Goal: Task Accomplishment & Management: Use online tool/utility

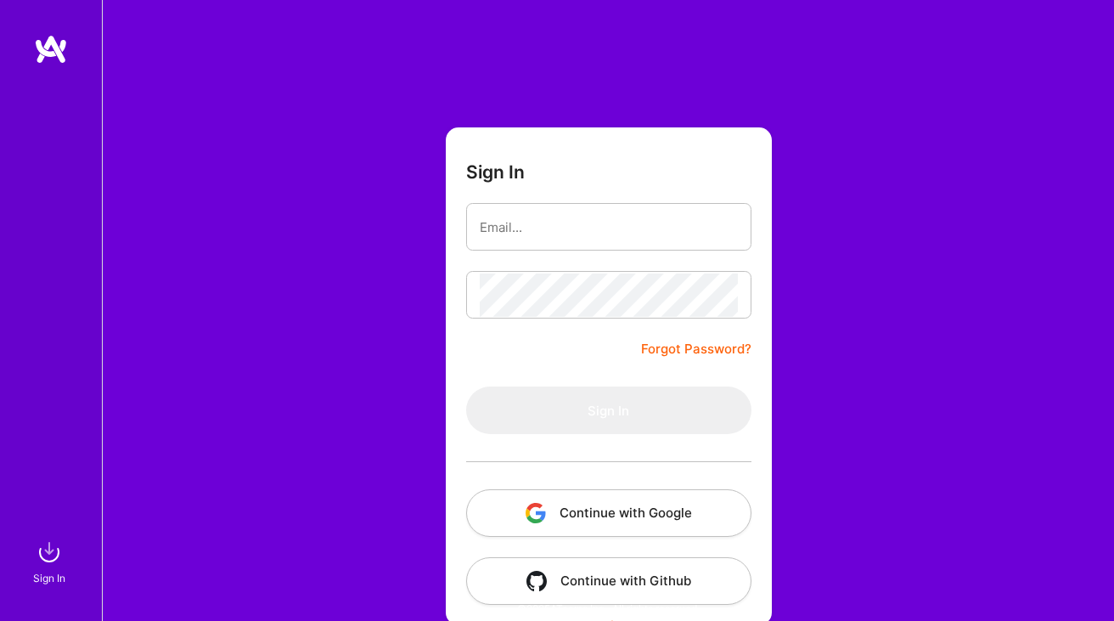
click at [596, 492] on button "Continue with Google" at bounding box center [608, 513] width 285 height 48
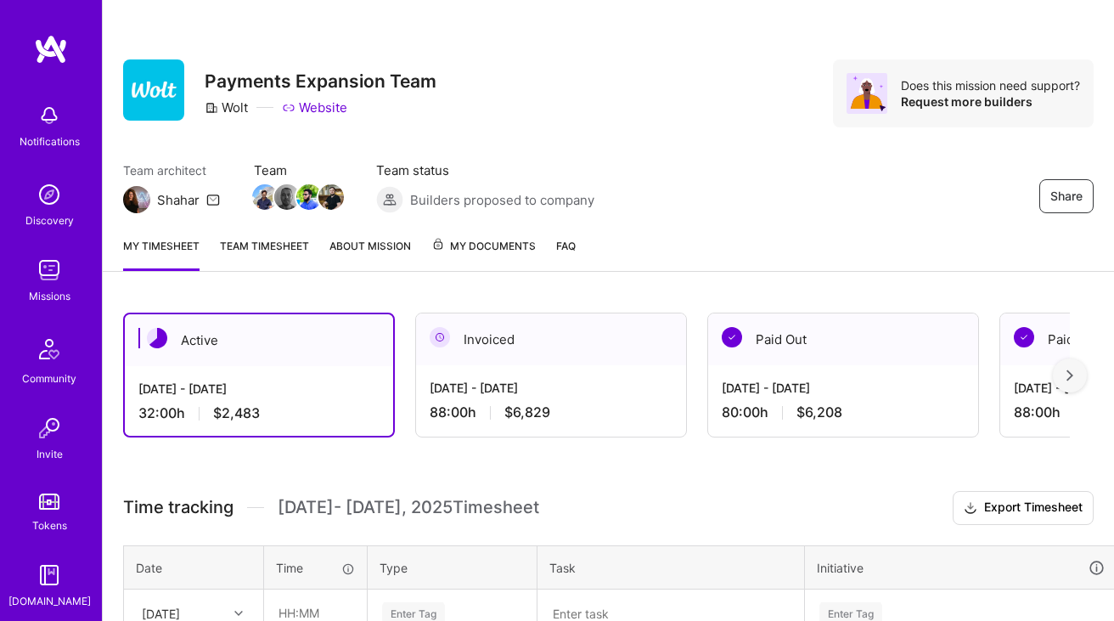
click at [761, 253] on div "My timesheet Team timesheet About Mission My Documents FAQ" at bounding box center [608, 247] width 1011 height 48
click at [836, 253] on div "My timesheet Team timesheet About Mission My Documents FAQ" at bounding box center [608, 247] width 1011 height 48
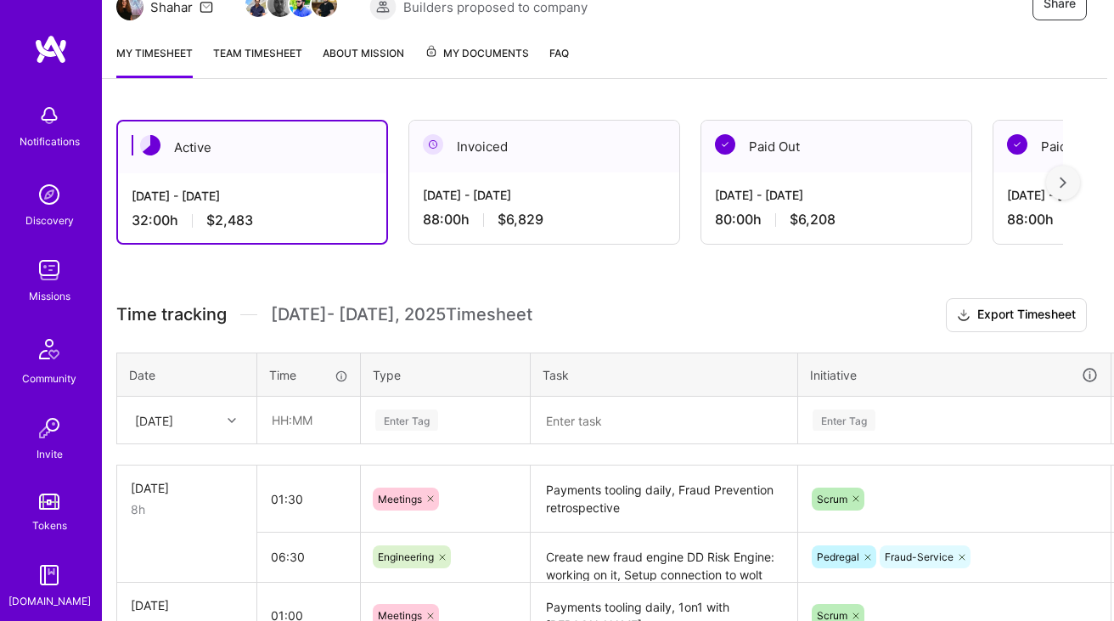
scroll to position [0, 7]
